Goal: Check status: Check status

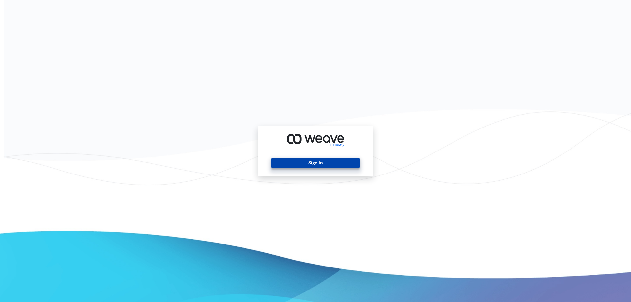
click at [338, 158] on button "Sign In" at bounding box center [316, 163] width 88 height 11
click at [338, 162] on button "Sign In" at bounding box center [316, 163] width 88 height 11
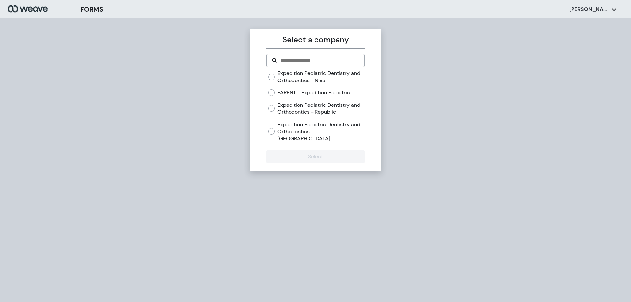
click at [281, 94] on label "PARENT - Expedition Pediatric" at bounding box center [314, 92] width 73 height 7
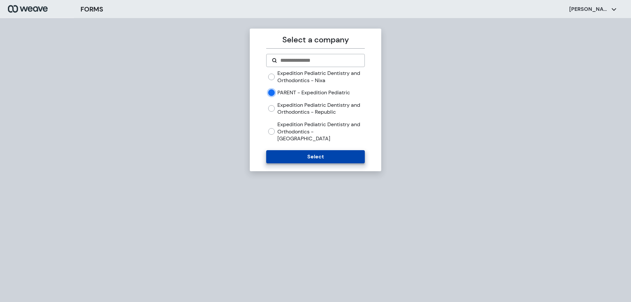
click at [303, 150] on button "Select" at bounding box center [315, 156] width 98 height 13
